Goal: Find specific page/section: Find specific page/section

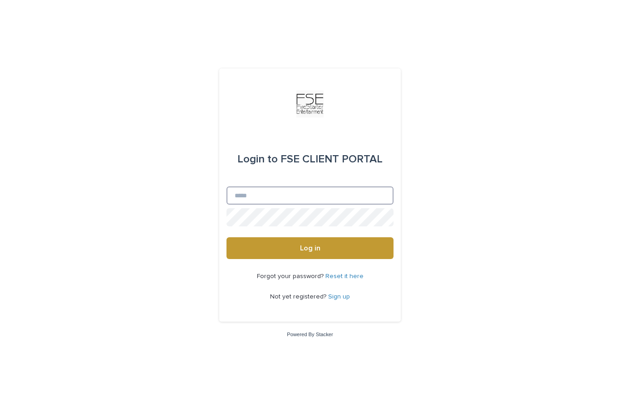
click at [331, 205] on input "Email" at bounding box center [310, 196] width 167 height 18
type input "**********"
click at [310, 259] on button "Log in" at bounding box center [310, 249] width 167 height 22
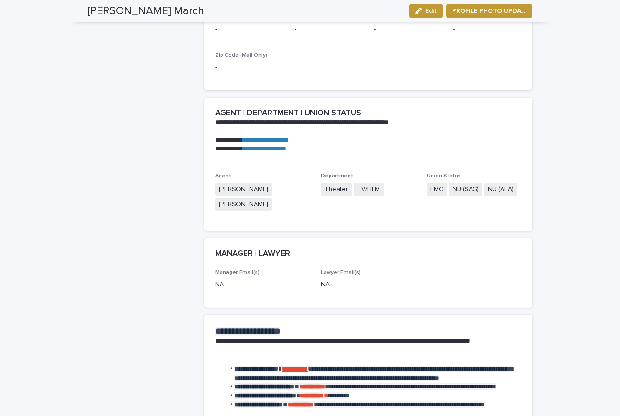
scroll to position [1144, 0]
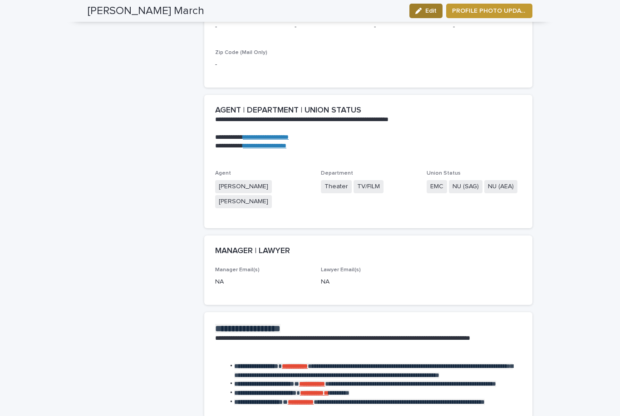
click at [429, 16] on button "Edit" at bounding box center [426, 11] width 33 height 15
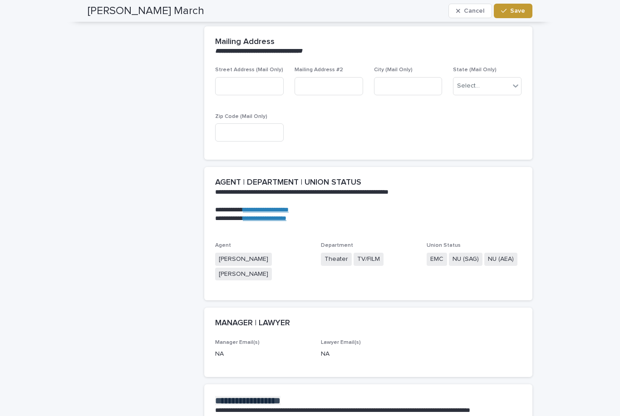
scroll to position [1113, 0]
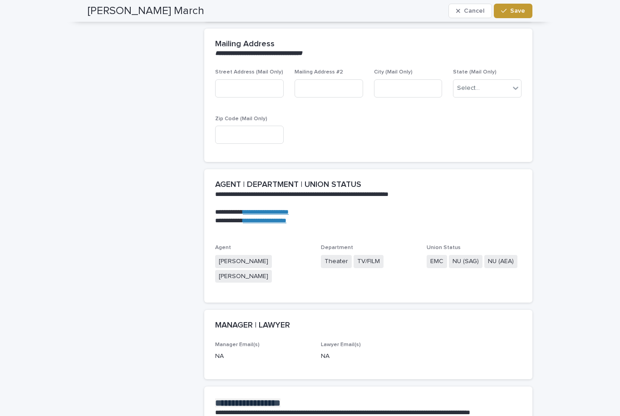
click at [474, 225] on p at bounding box center [366, 229] width 303 height 9
click at [436, 246] on div "Union Status EMC NU (SAG) NU (AEA)" at bounding box center [474, 261] width 95 height 32
click at [503, 255] on span "NU (AEA)" at bounding box center [501, 261] width 33 height 13
click at [496, 255] on span "NU (AEA)" at bounding box center [501, 261] width 33 height 13
click at [502, 255] on span "NU (AEA)" at bounding box center [501, 261] width 33 height 13
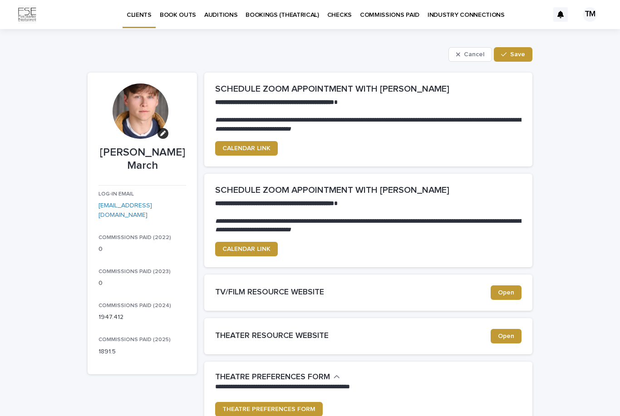
scroll to position [0, 0]
click at [248, 246] on span "CALENDAR LINK" at bounding box center [247, 249] width 48 height 6
